Goal: Task Accomplishment & Management: Manage account settings

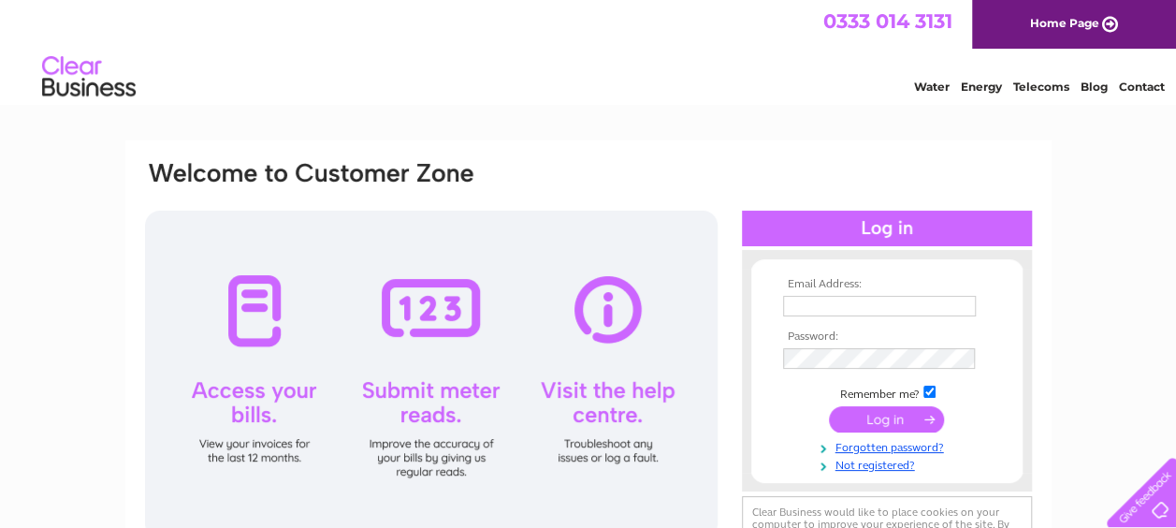
type input "[EMAIL_ADDRESS][DOMAIN_NAME]"
click at [898, 424] on input "submit" at bounding box center [886, 419] width 115 height 26
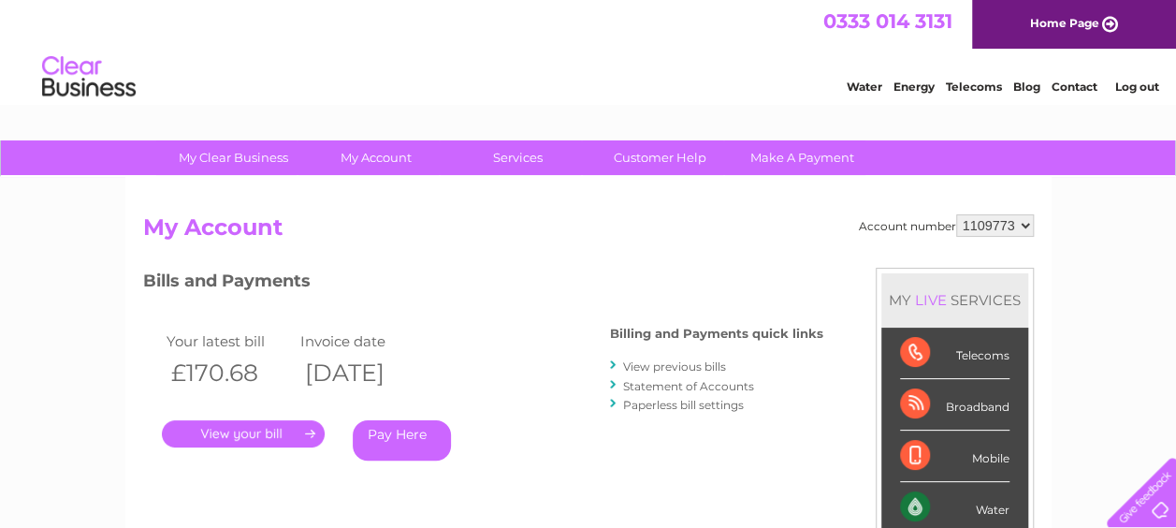
click at [670, 371] on link "View previous bills" at bounding box center [674, 366] width 103 height 14
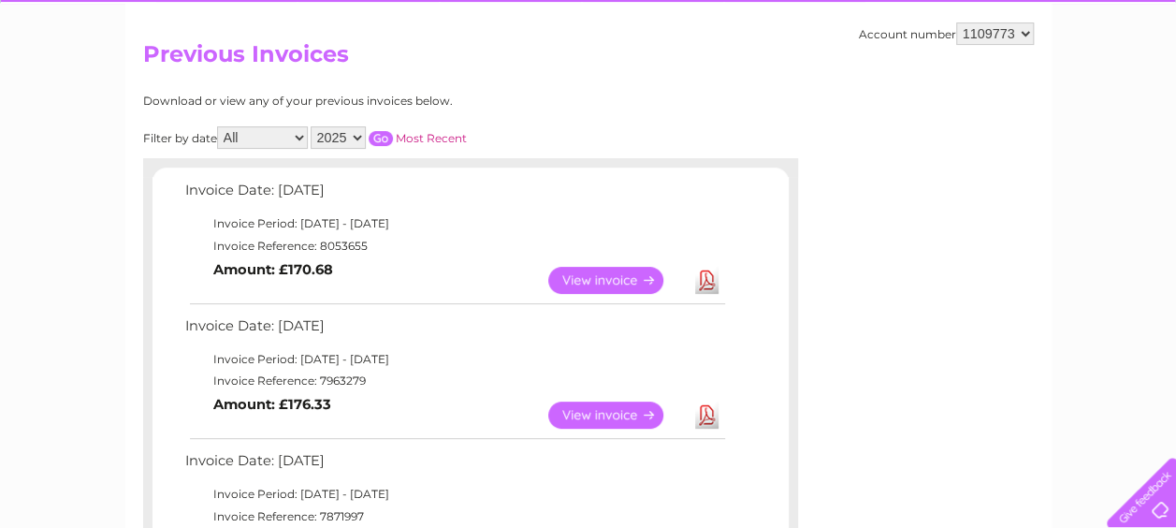
scroll to position [94, 0]
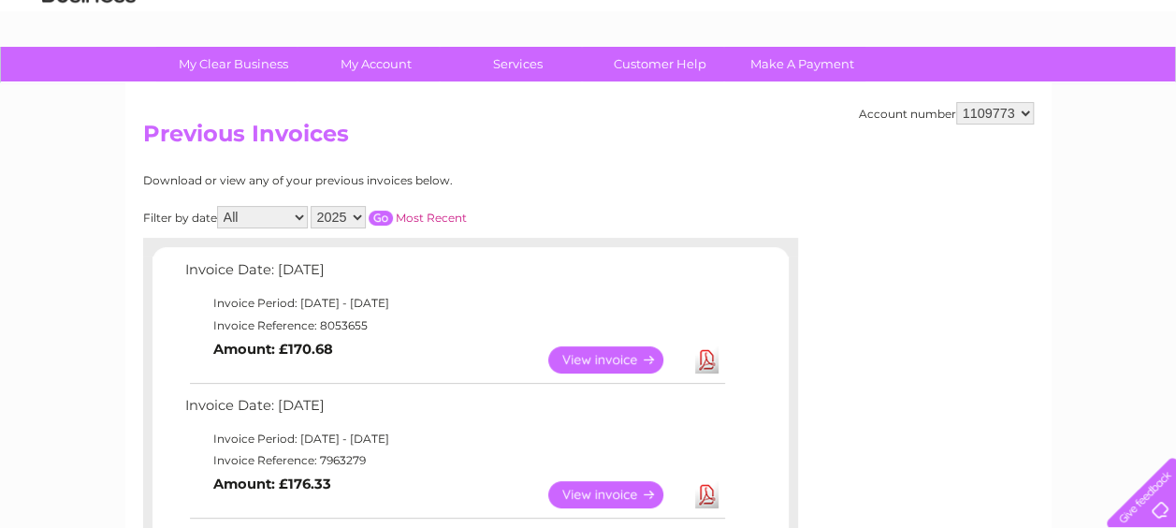
click at [646, 361] on link "View" at bounding box center [617, 359] width 138 height 27
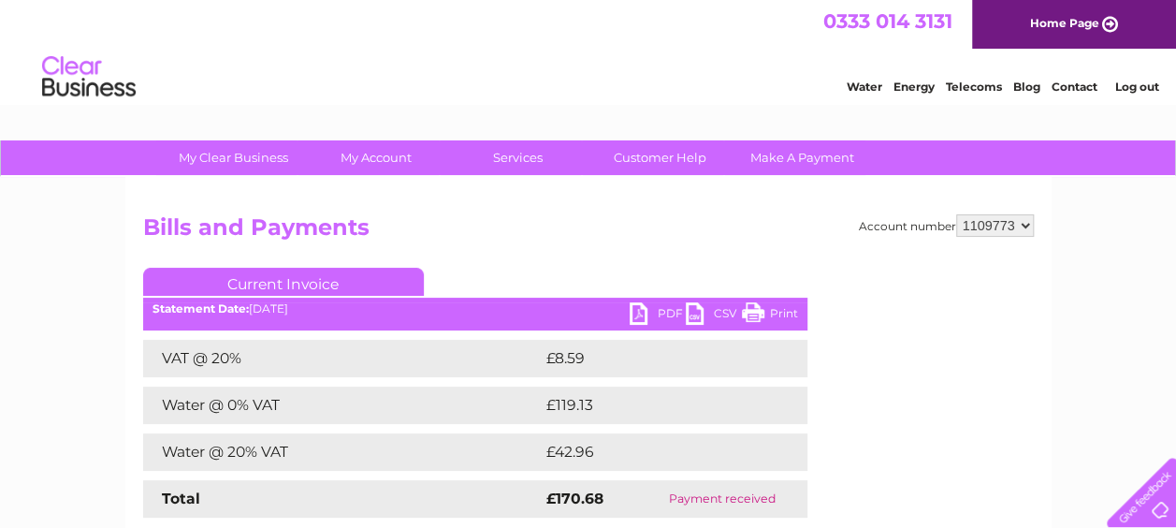
click at [661, 312] on link "PDF" at bounding box center [658, 315] width 56 height 27
